Goal: Information Seeking & Learning: Learn about a topic

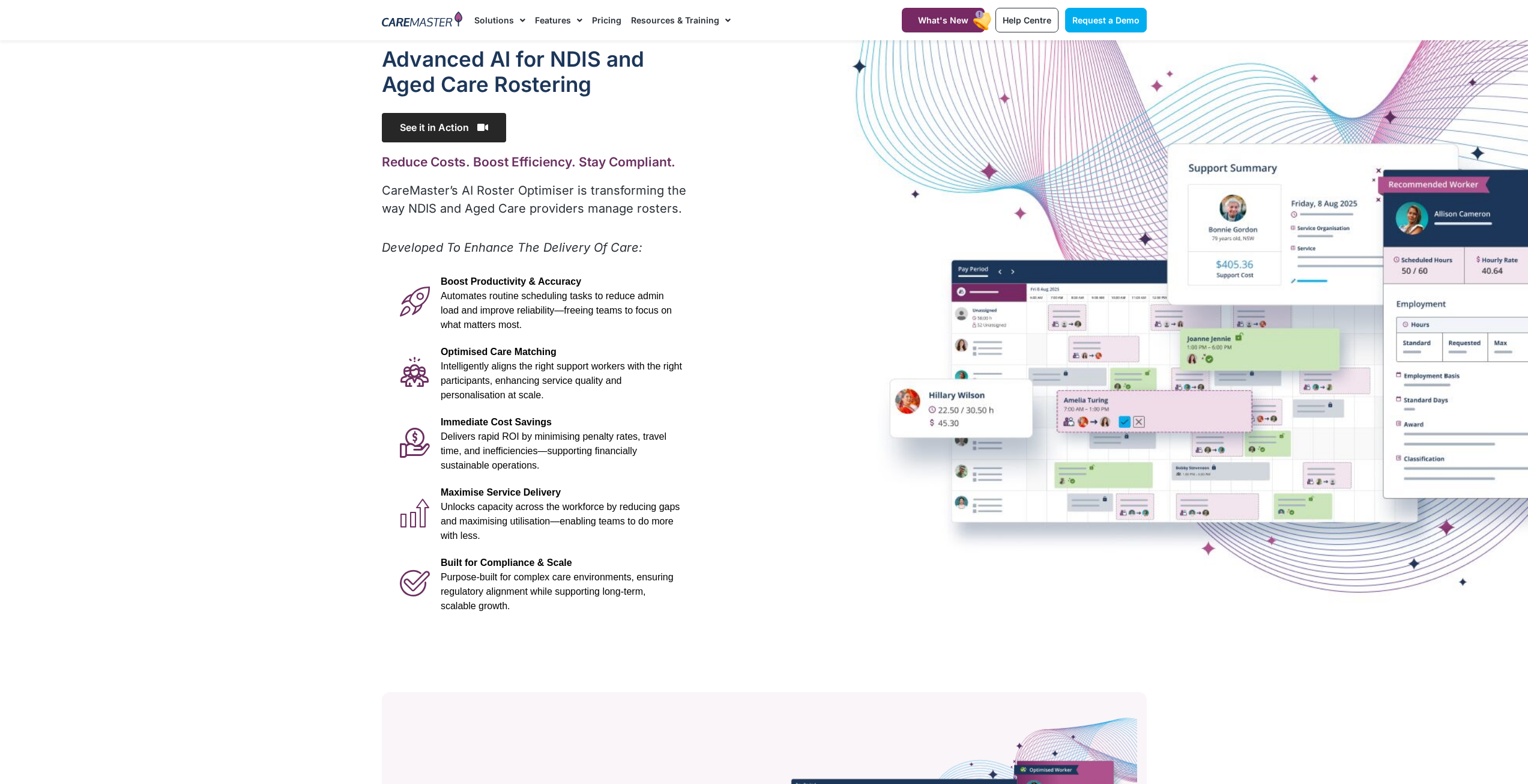
click at [469, 136] on span "See it in Action" at bounding box center [444, 127] width 124 height 29
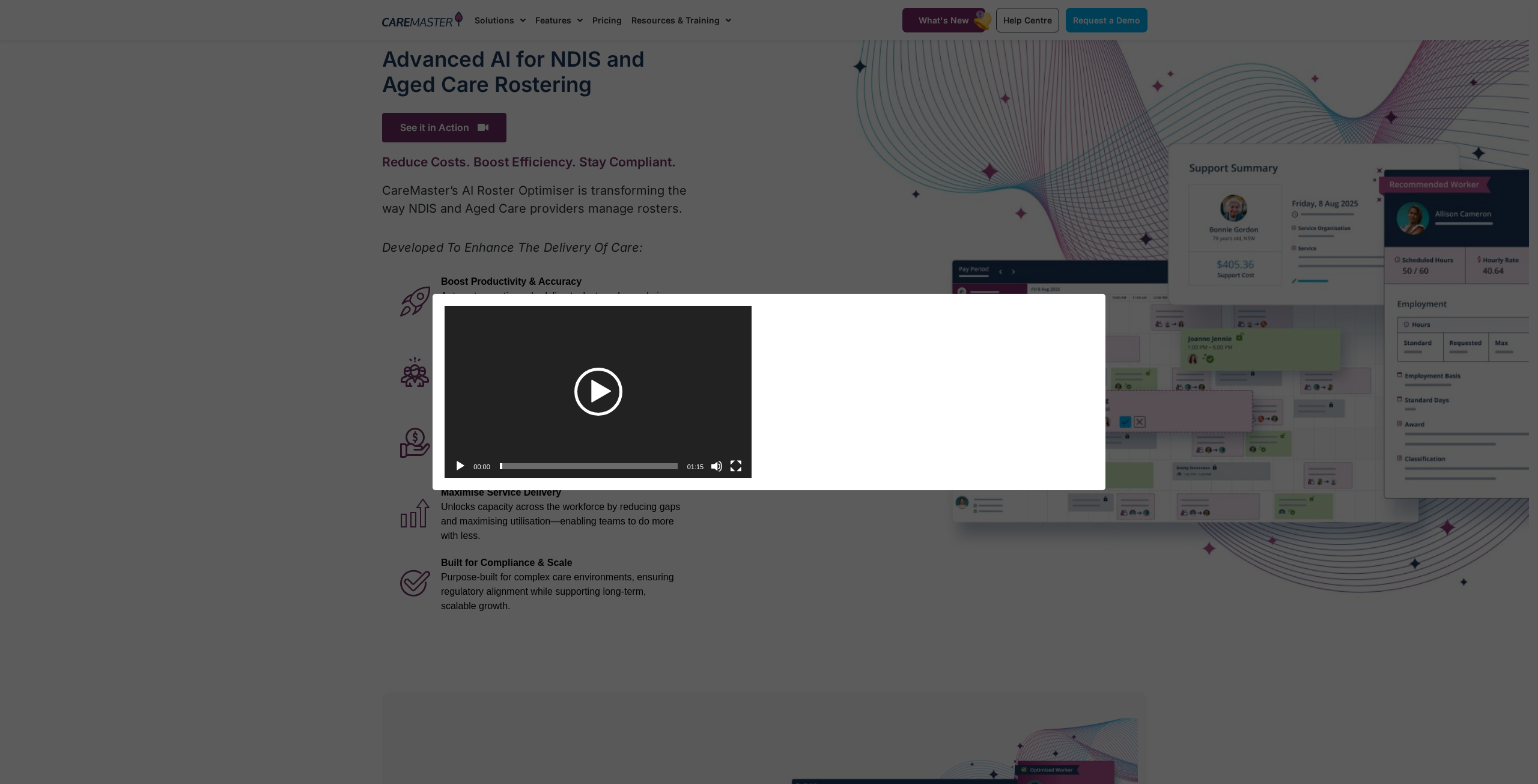
click at [595, 388] on div "Play" at bounding box center [598, 391] width 48 height 48
click at [540, 391] on video "https://caremaster.com.au/wp-content/uploads/2025/05/RO_screenshots_D4-web.mp4" at bounding box center [597, 392] width 307 height 172
click at [466, 466] on button "Play" at bounding box center [460, 466] width 12 height 12
click at [735, 466] on button "Fullscreen" at bounding box center [735, 466] width 12 height 12
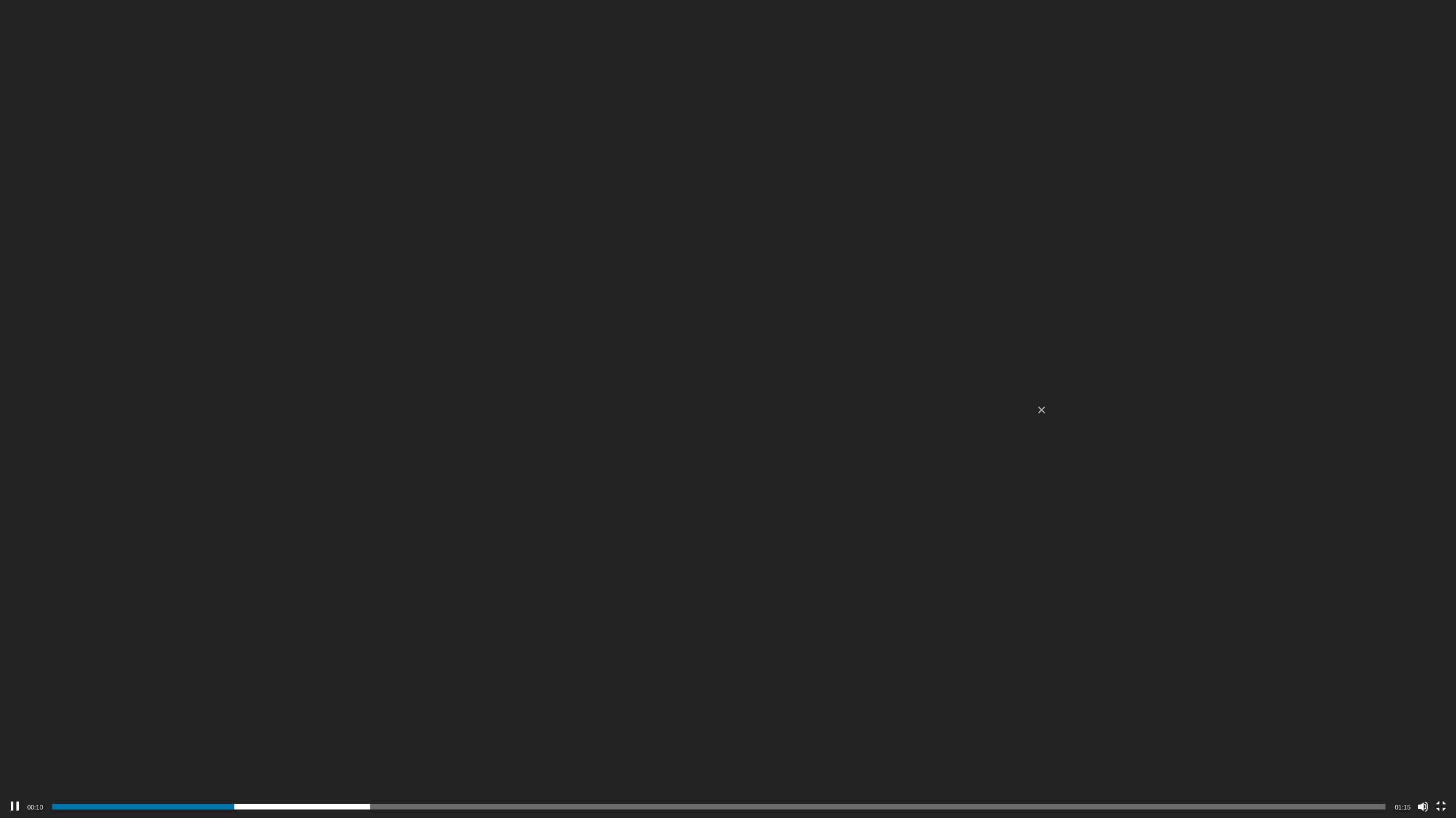
click at [717, 532] on video "https://caremaster.com.au/wp-content/uploads/2025/05/RO_screenshots_D4-web.mp4" at bounding box center [728, 409] width 1456 height 818
click at [717, 740] on button "Fullscreen" at bounding box center [1440, 807] width 11 height 11
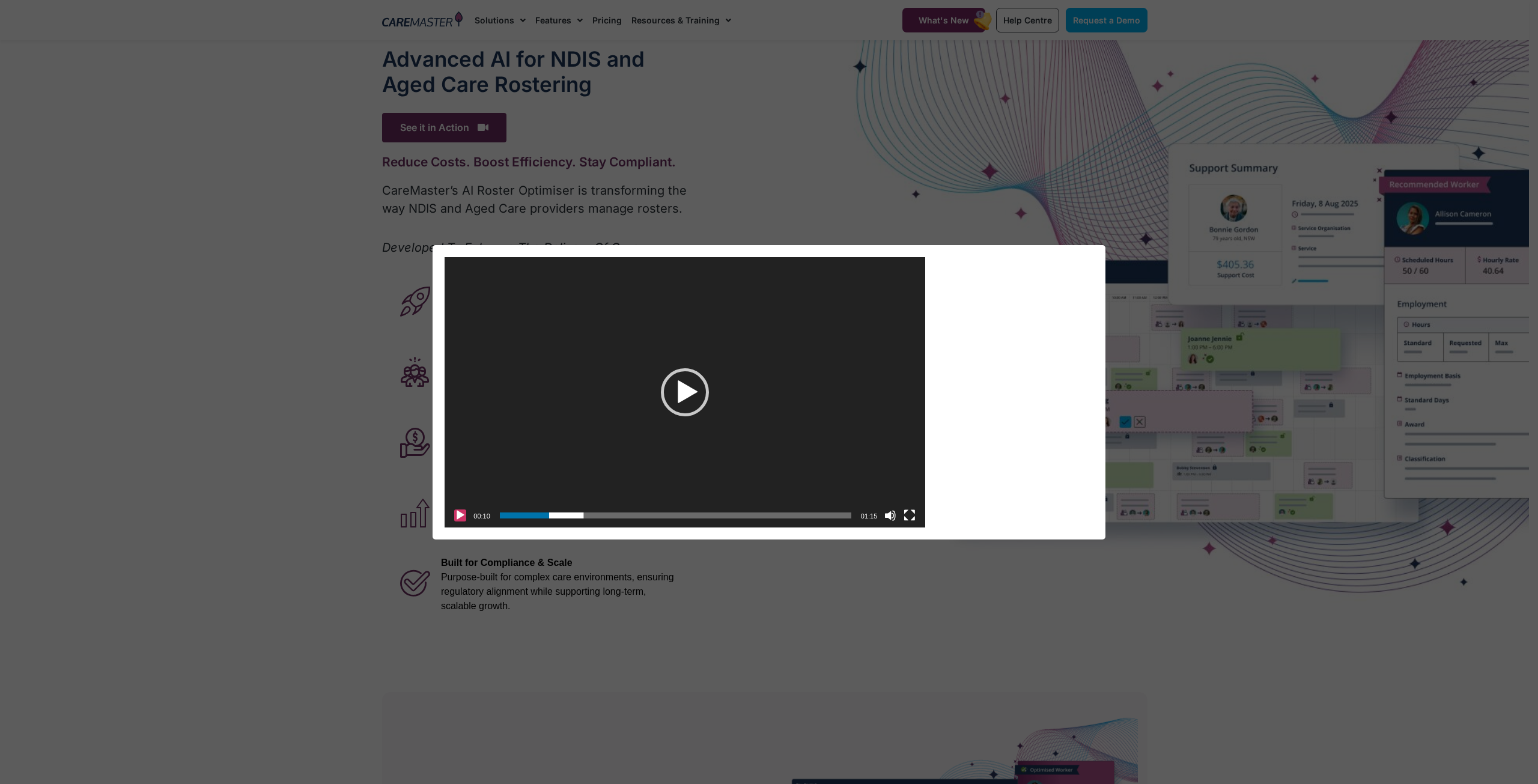
click at [463, 514] on button "Play" at bounding box center [460, 515] width 12 height 12
click at [551, 438] on video "https://caremaster.com.au/wp-content/uploads/2025/05/RO_screenshots_D4-web.mp4" at bounding box center [684, 392] width 480 height 270
click at [551, 438] on div "Video Player" at bounding box center [684, 392] width 480 height 270
click at [680, 364] on video "https://caremaster.com.au/wp-content/uploads/2025/05/RO_screenshots_D4-web.mp4" at bounding box center [684, 392] width 480 height 270
click at [460, 510] on button "Play" at bounding box center [460, 515] width 12 height 12
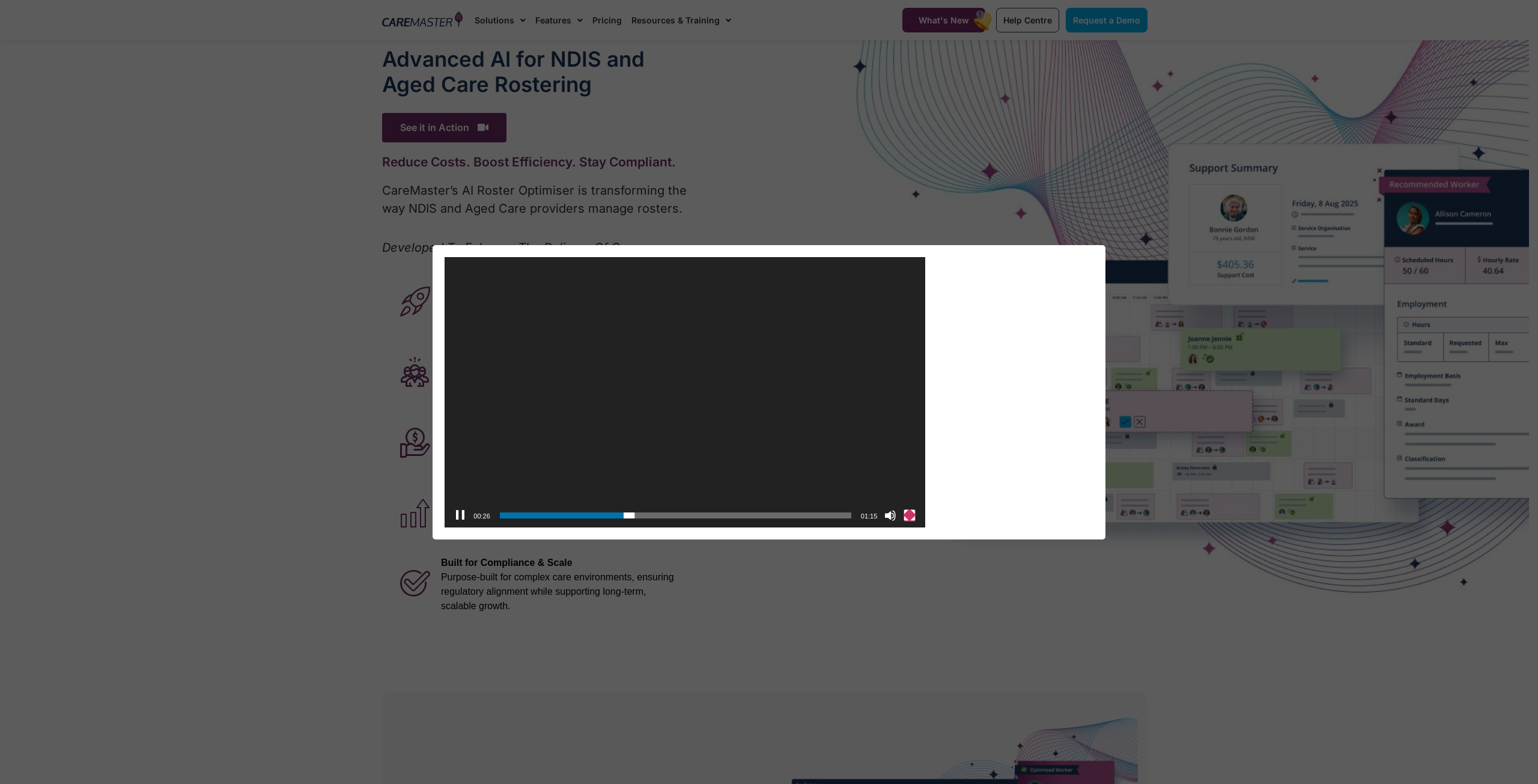
click at [758, 514] on button "Fullscreen" at bounding box center [910, 515] width 12 height 12
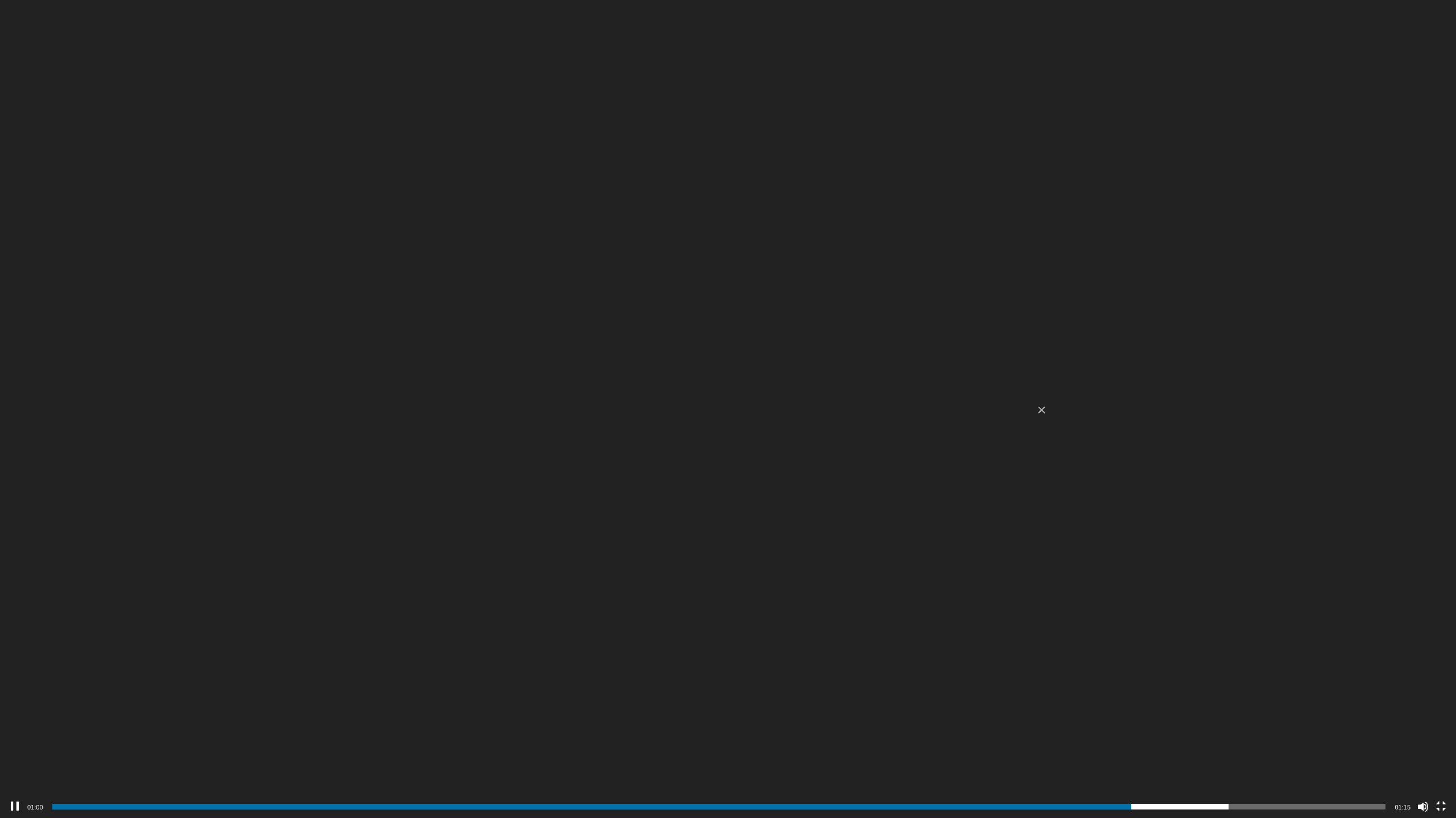
click at [497, 403] on video "https://caremaster.com.au/wp-content/uploads/2025/05/RO_screenshots_D4-web.mp4" at bounding box center [728, 409] width 1456 height 818
click at [717, 596] on div "Video Player" at bounding box center [728, 409] width 1456 height 818
click at [717, 740] on button "Fullscreen" at bounding box center [1440, 807] width 11 height 11
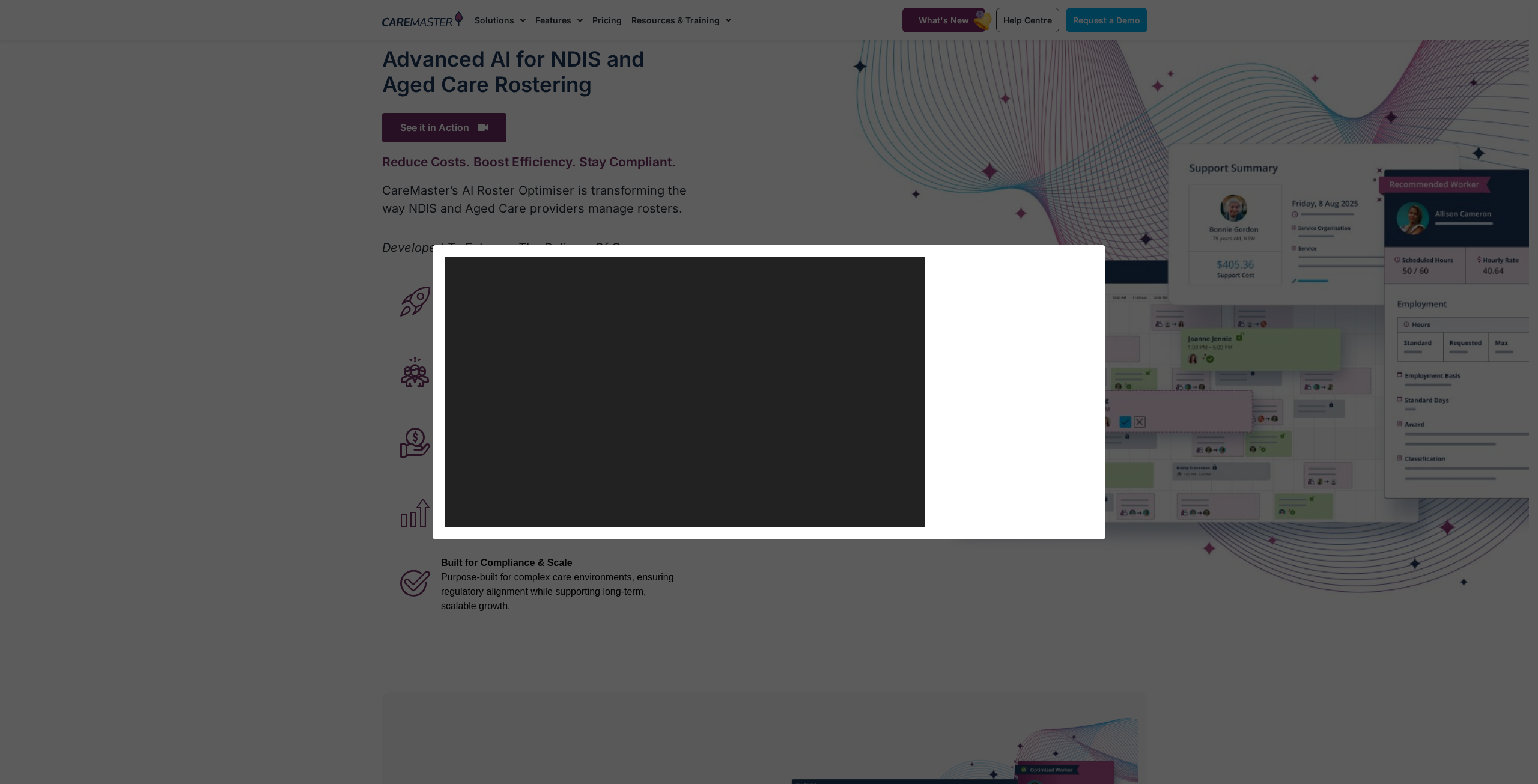
click at [742, 565] on div "Video Player https://caremaster.com.au/wp-content/uploads/2025/05/RO_screenshot…" at bounding box center [769, 392] width 1538 height 784
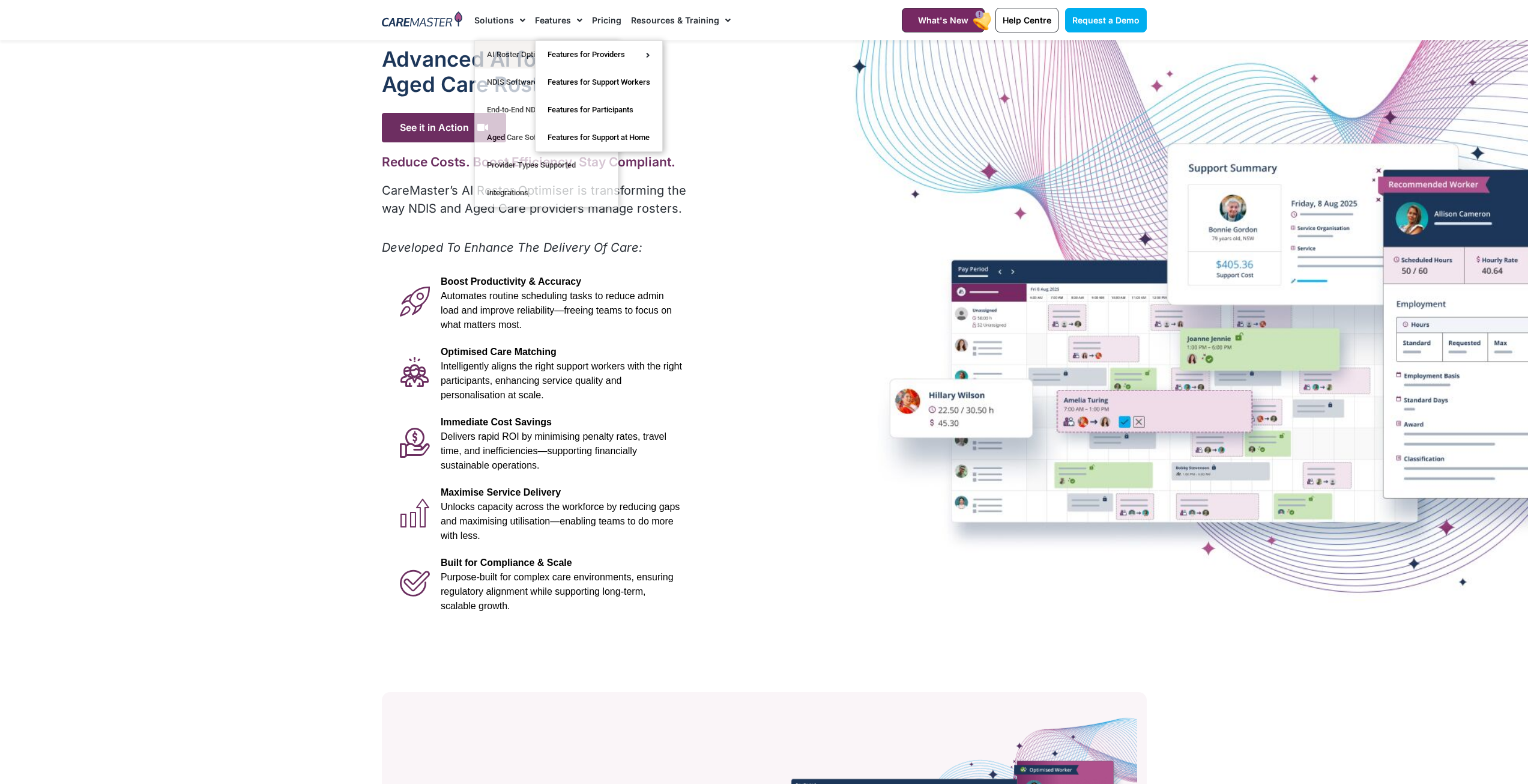
click at [561, 23] on link "Features" at bounding box center [559, 20] width 47 height 40
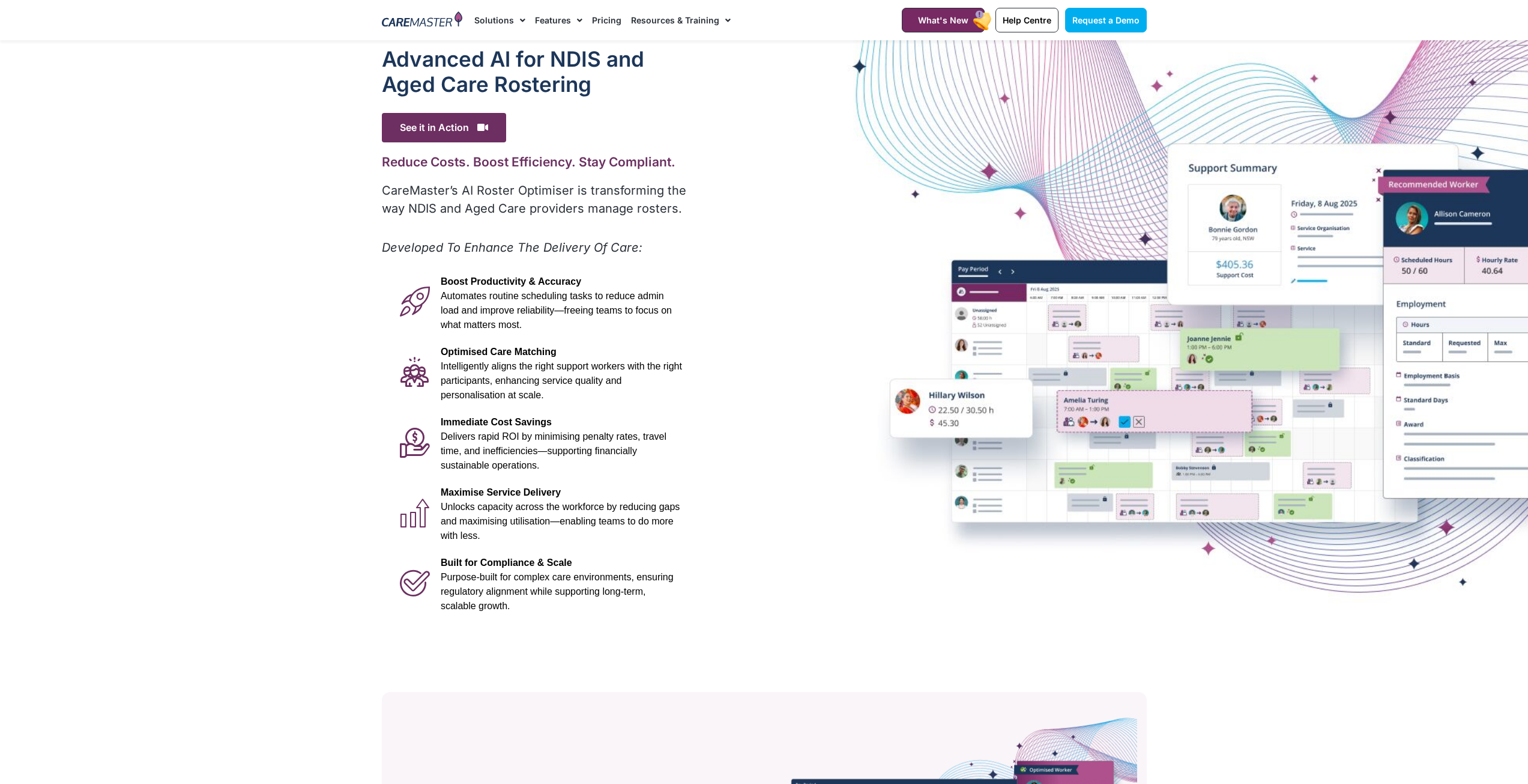
click at [573, 25] on span "Menu" at bounding box center [577, 20] width 12 height 21
click at [758, 295] on div "Advanced Al for NDIS and Aged Care Rostering See it in Action Video Player http…" at bounding box center [764, 332] width 777 height 585
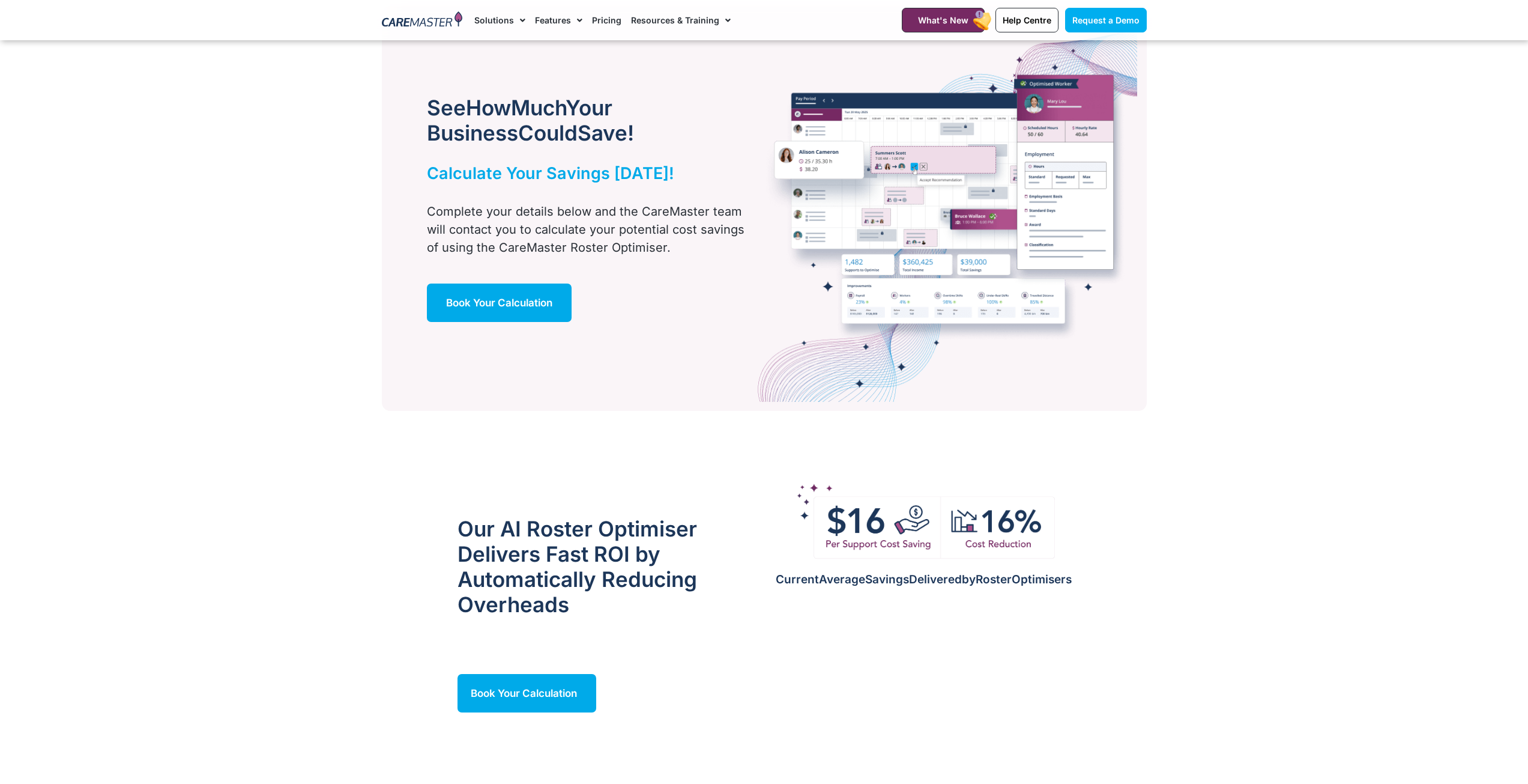
scroll to position [682, 0]
